Goal: Task Accomplishment & Management: Manage account settings

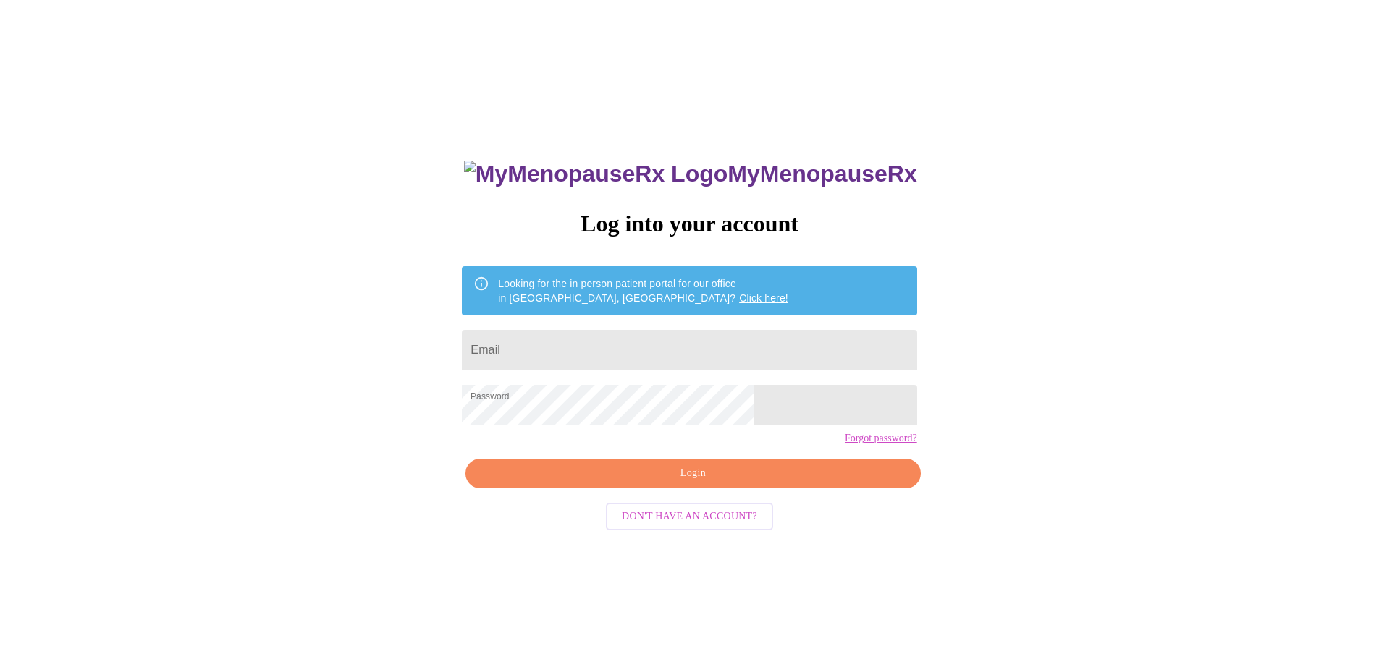
click at [598, 337] on input "Email" at bounding box center [689, 350] width 454 height 41
click at [645, 483] on span "Login" at bounding box center [692, 474] width 421 height 18
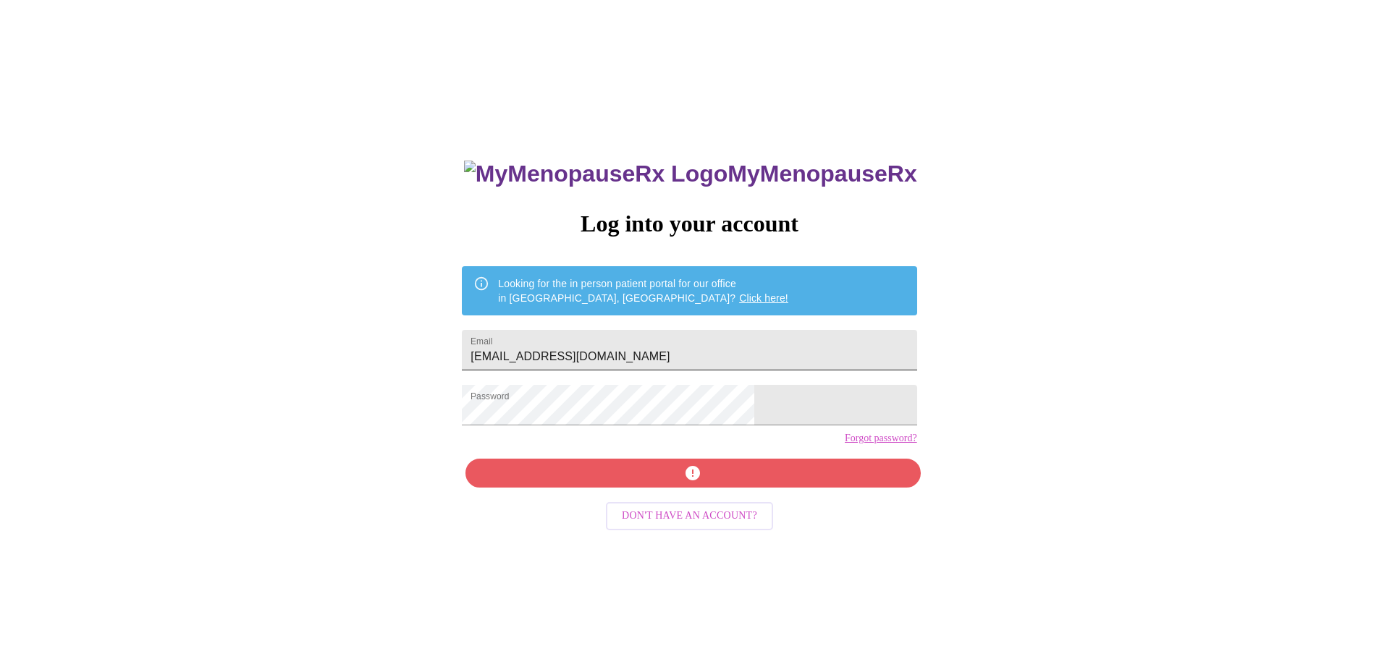
click at [687, 354] on input "[EMAIL_ADDRESS][DOMAIN_NAME]" at bounding box center [689, 350] width 454 height 41
type input "[EMAIL_ADDRESS][DOMAIN_NAME]"
click at [612, 498] on div "MyMenopauseRx Log into your account Looking for the in person patient portal fo…" at bounding box center [688, 466] width 483 height 659
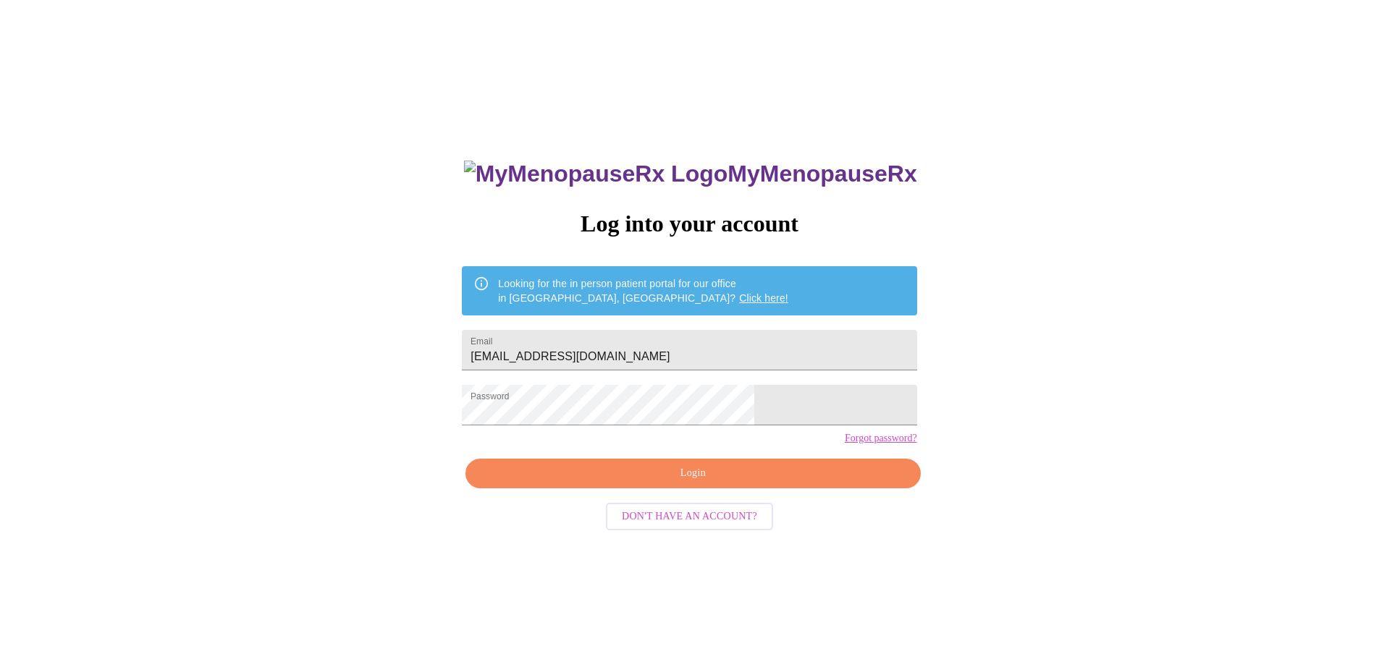
click at [699, 483] on span "Login" at bounding box center [692, 474] width 421 height 18
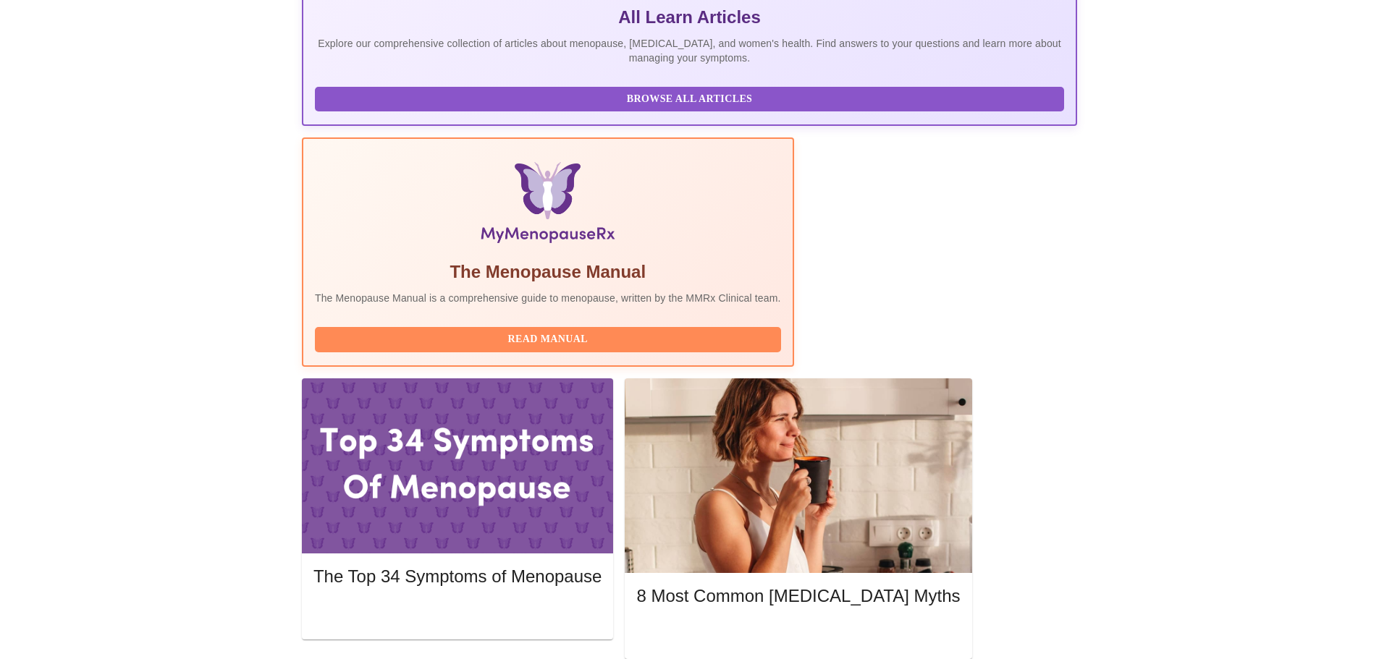
scroll to position [330, 0]
